Goal: Task Accomplishment & Management: Manage account settings

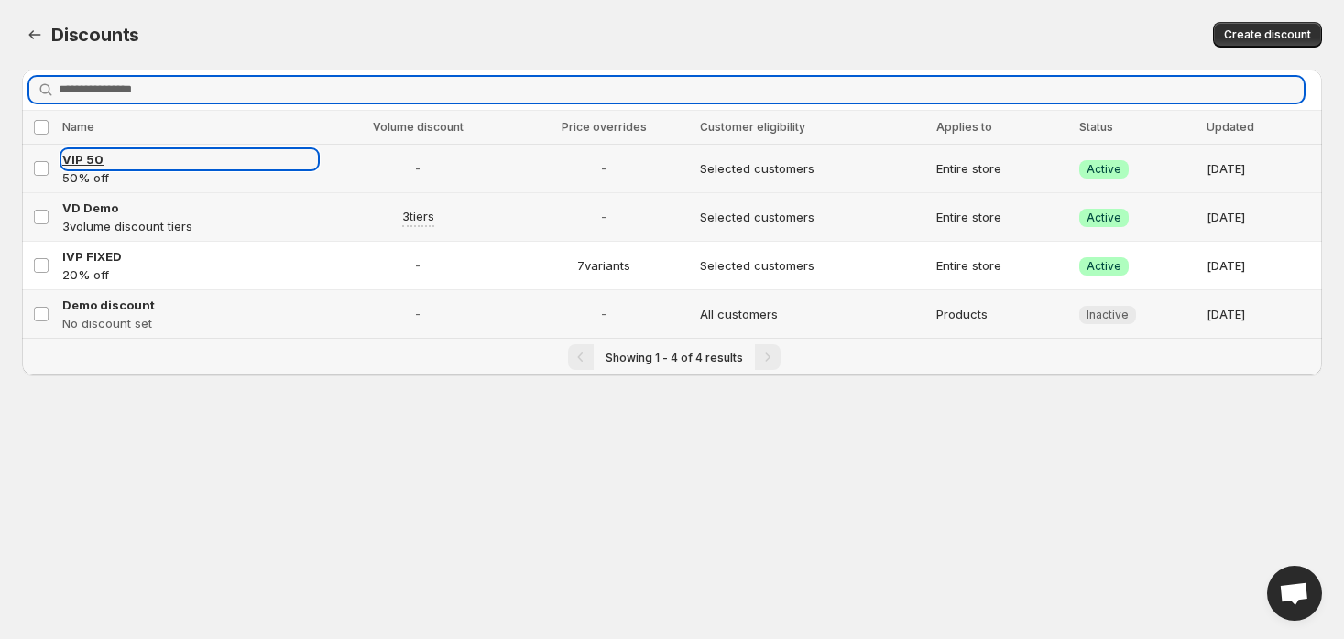
click at [88, 156] on span "VIP 50" at bounding box center [82, 159] width 41 height 15
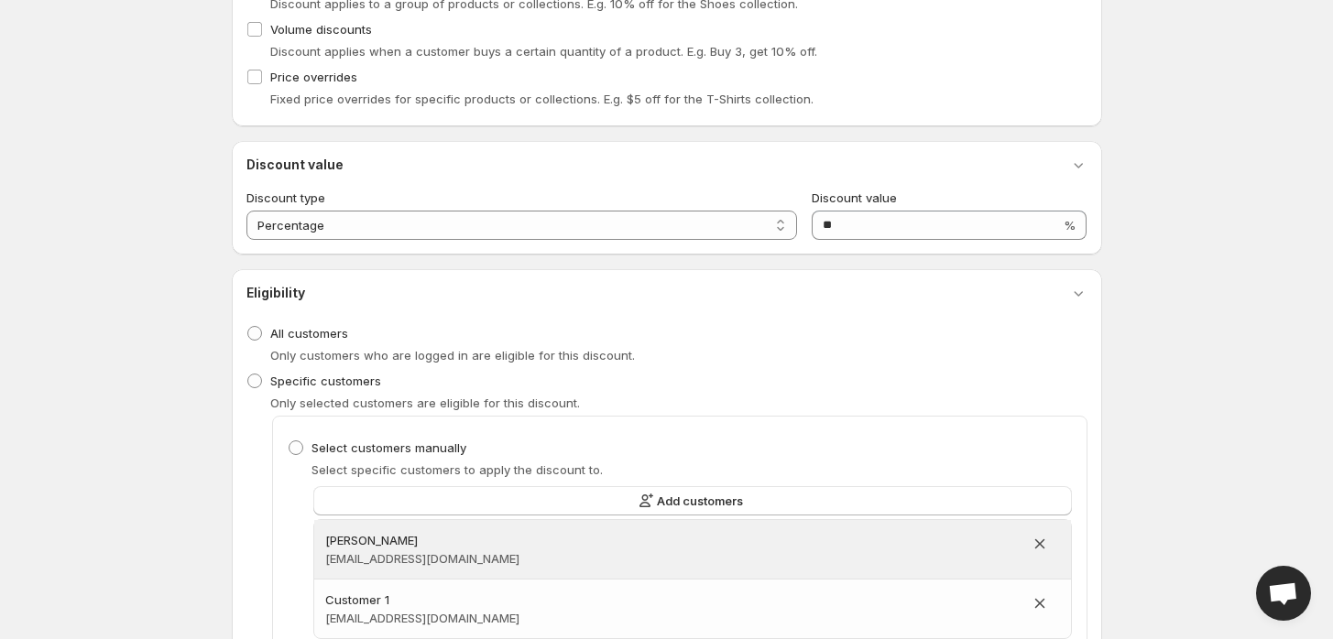
scroll to position [252, 0]
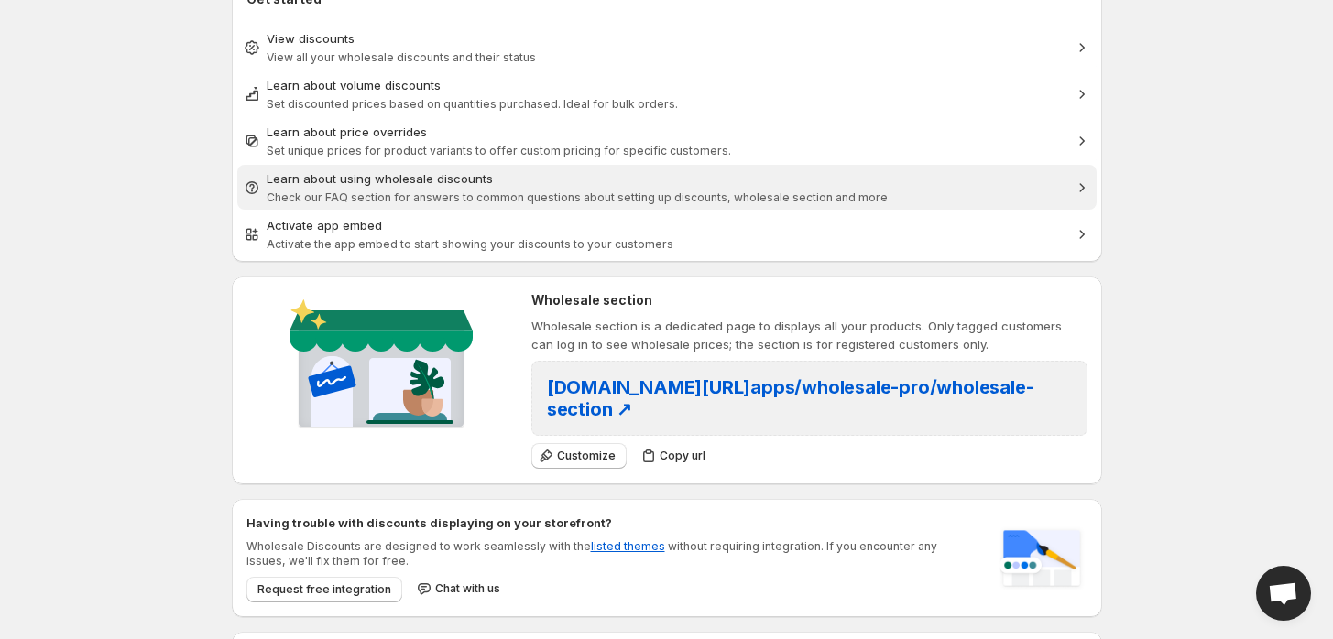
scroll to position [463, 0]
